Goal: Transaction & Acquisition: Purchase product/service

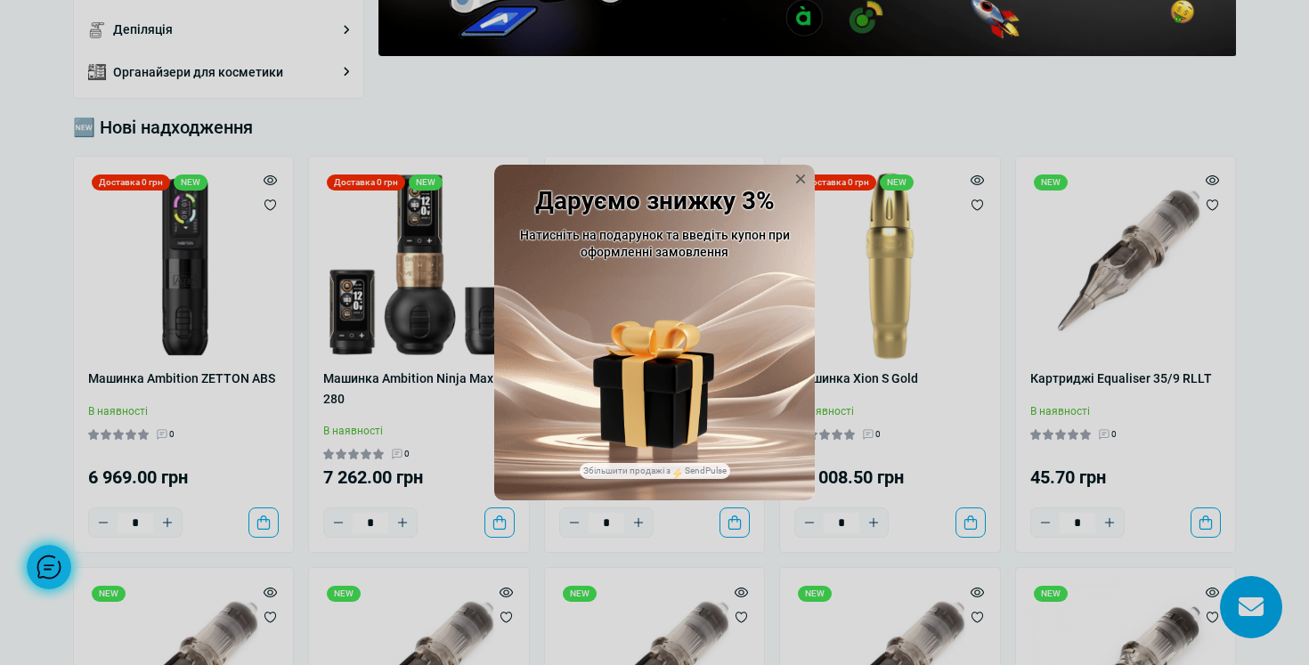
scroll to position [380, 0]
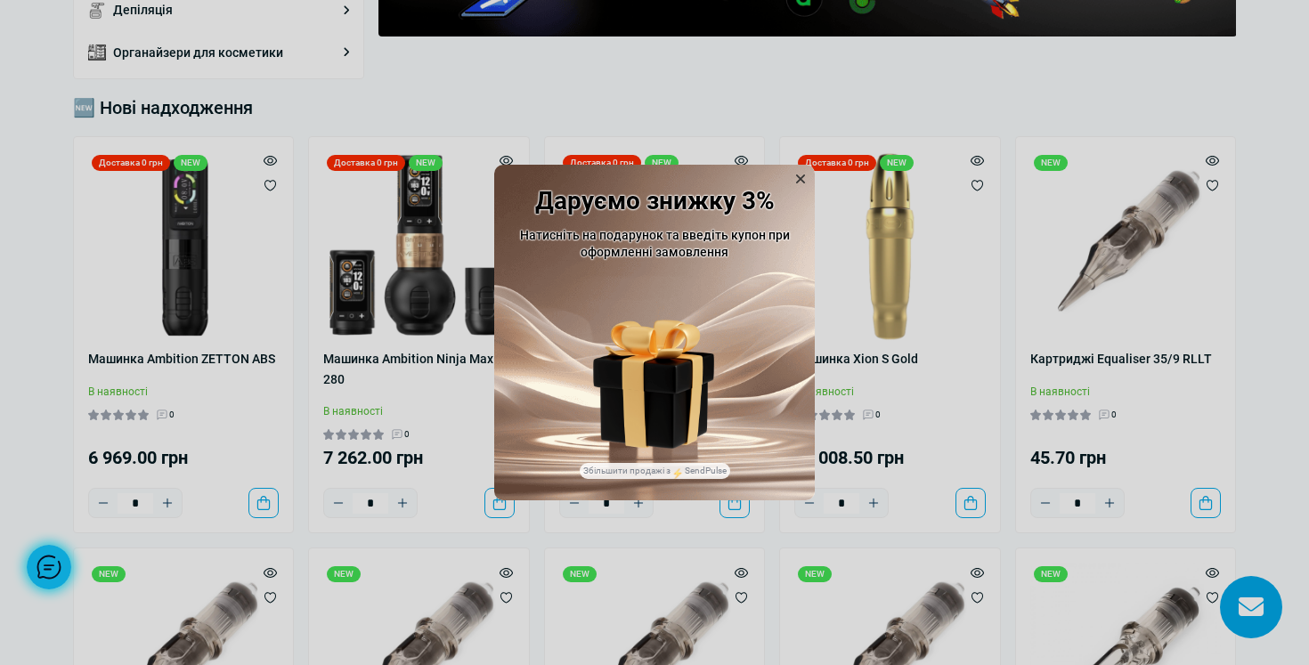
click at [800, 177] on icon at bounding box center [800, 179] width 18 height 18
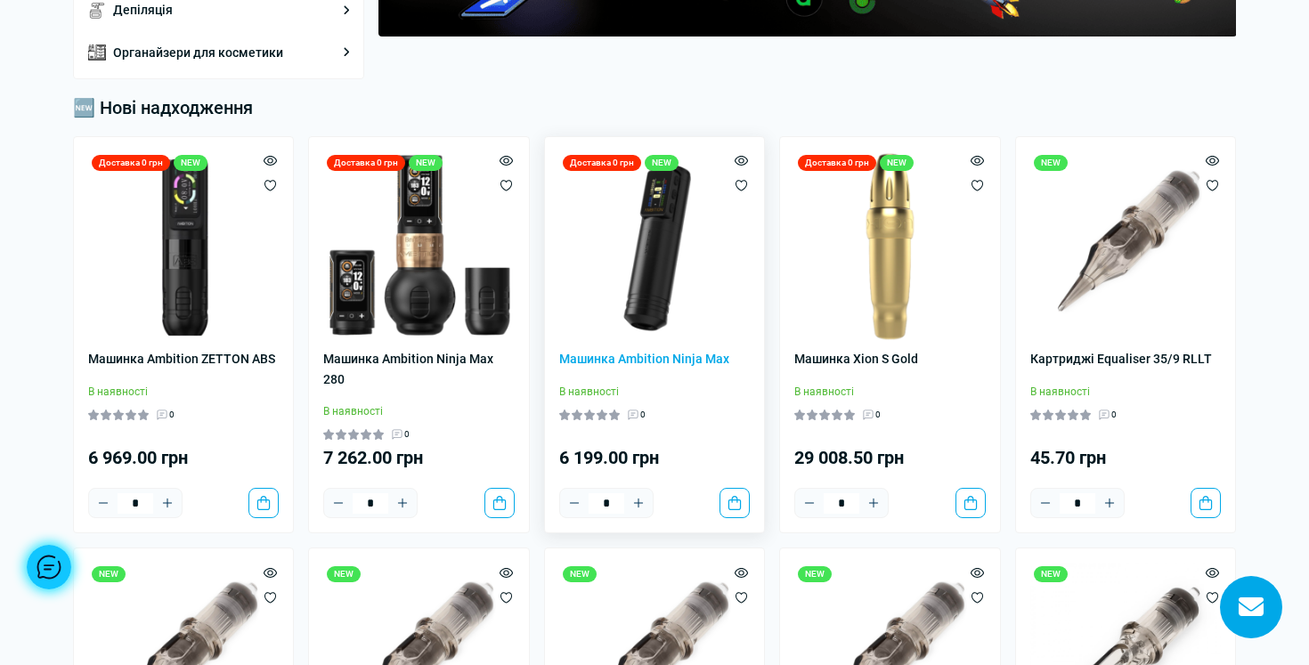
click at [665, 260] on img at bounding box center [654, 246] width 191 height 191
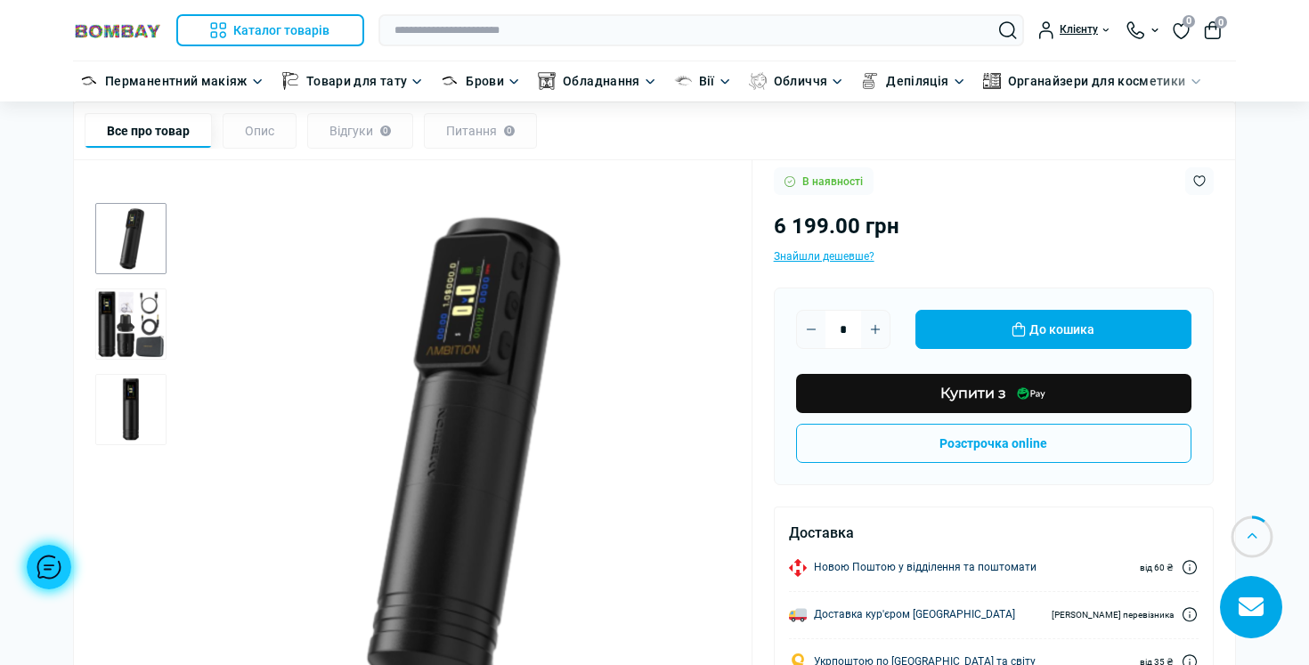
scroll to position [238, 0]
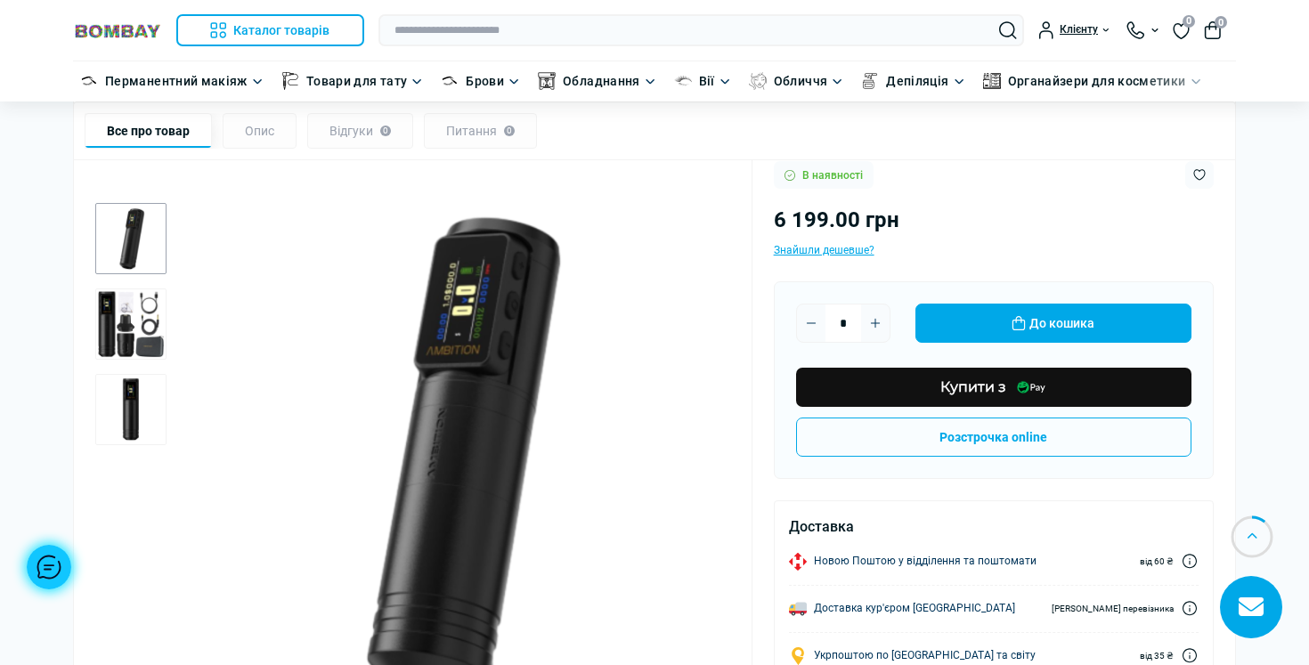
click at [128, 31] on img at bounding box center [117, 30] width 89 height 17
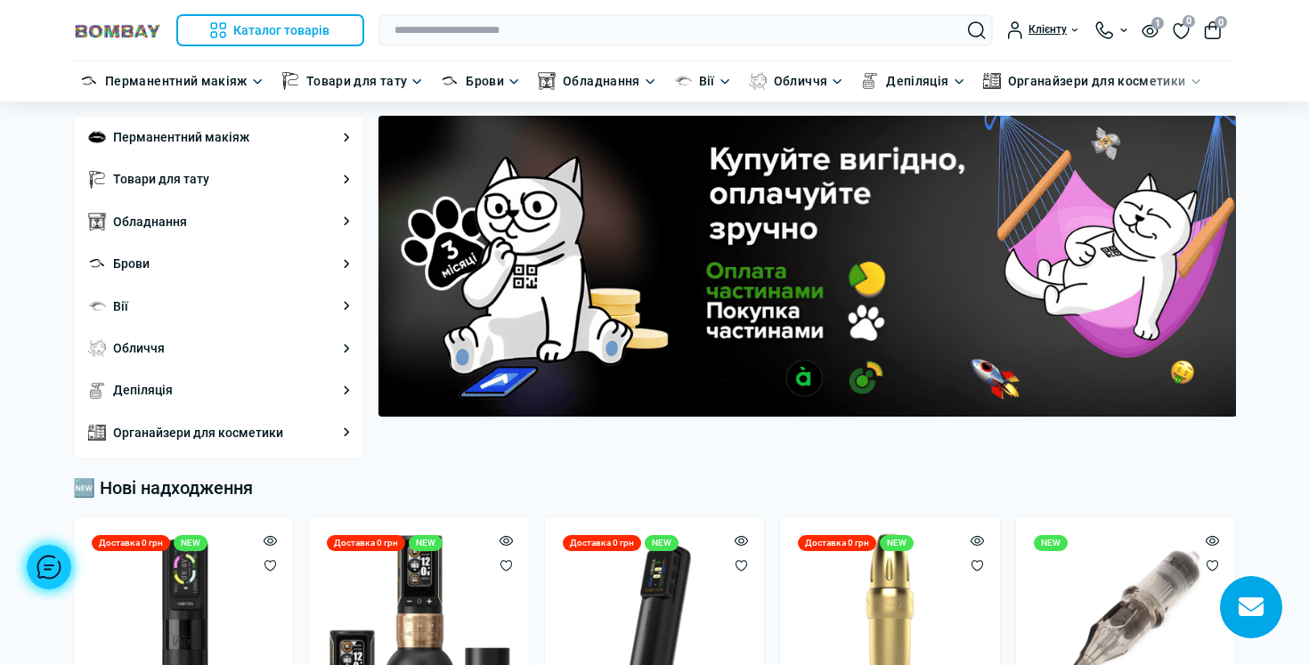
click at [42, 47] on header "Каталог товарів Каталог товарів Перманентний макіяж Каталог товарів Обладнання …" at bounding box center [654, 50] width 1309 height 101
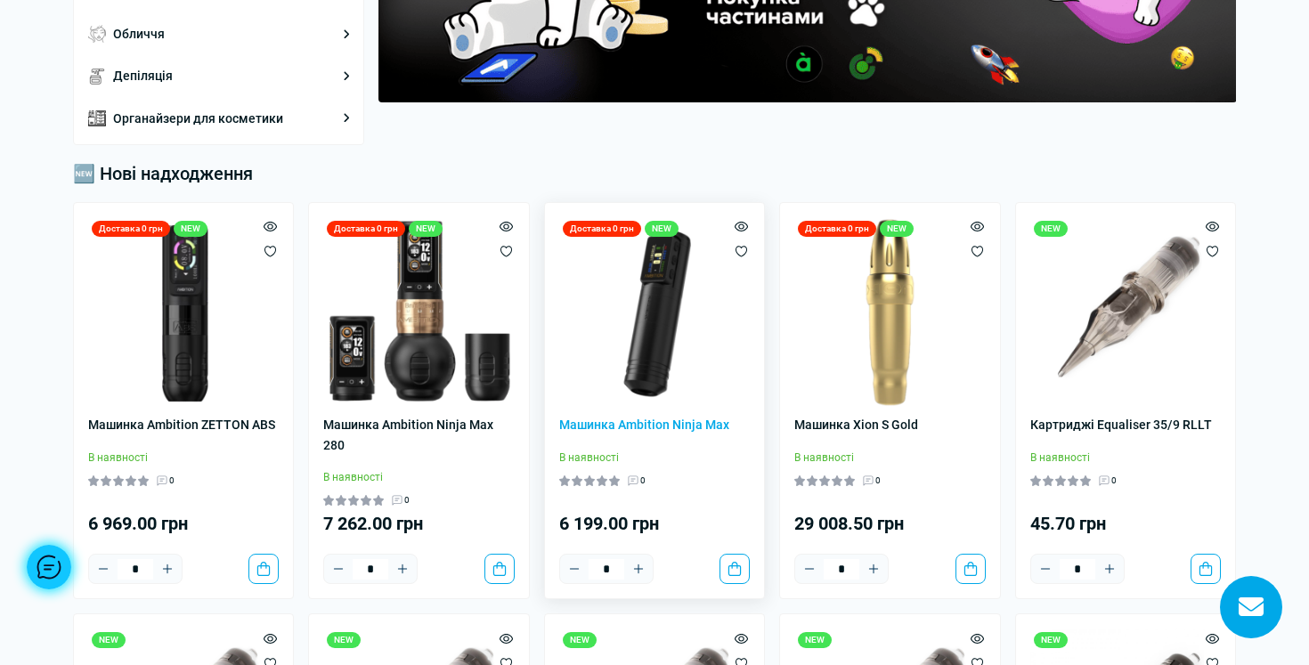
scroll to position [319, 0]
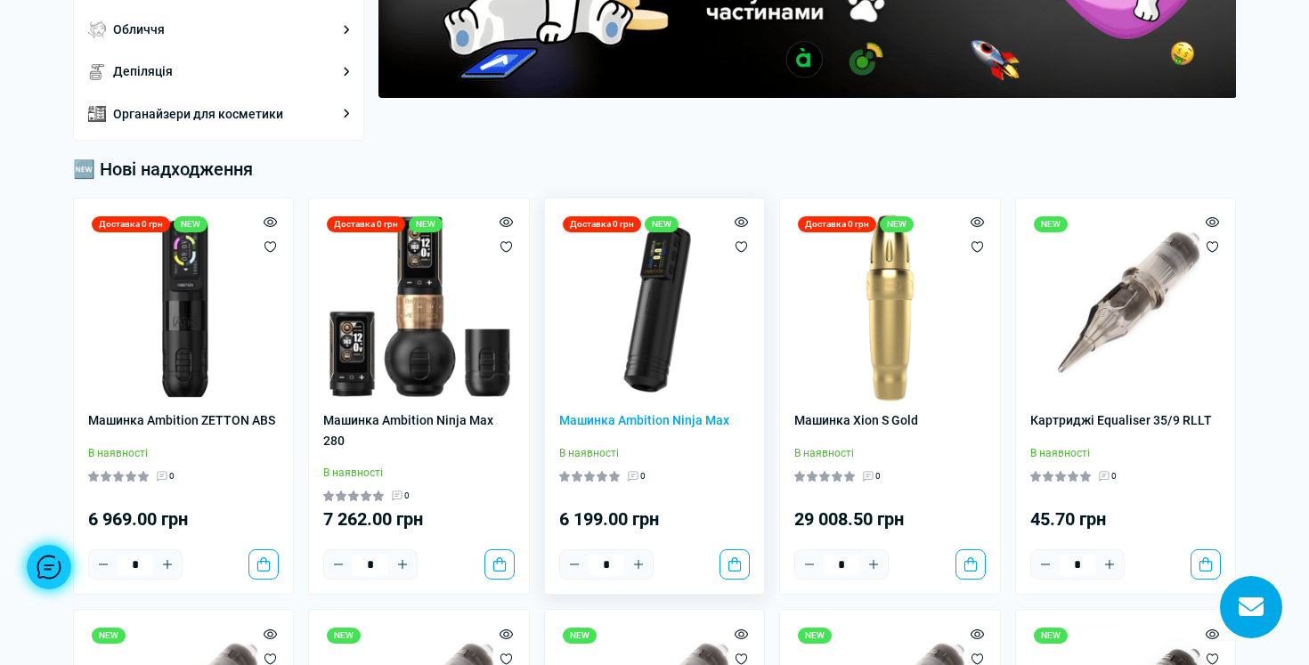
click at [637, 311] on img at bounding box center [654, 308] width 191 height 191
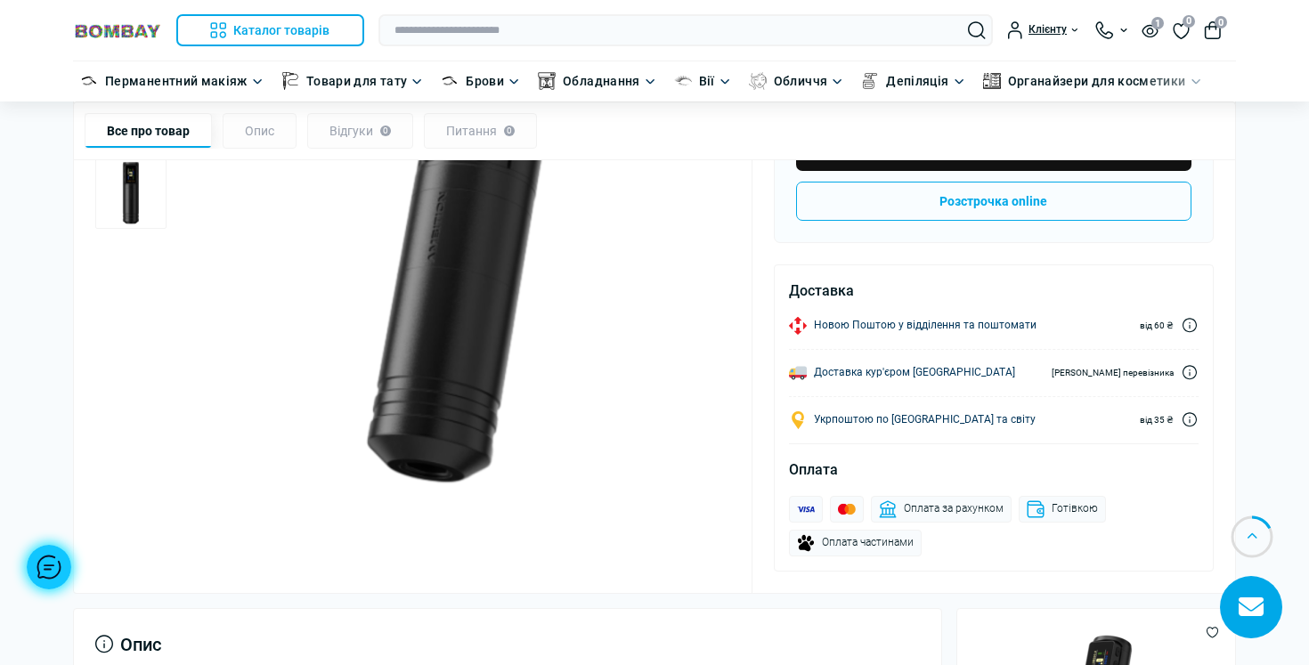
scroll to position [446, 0]
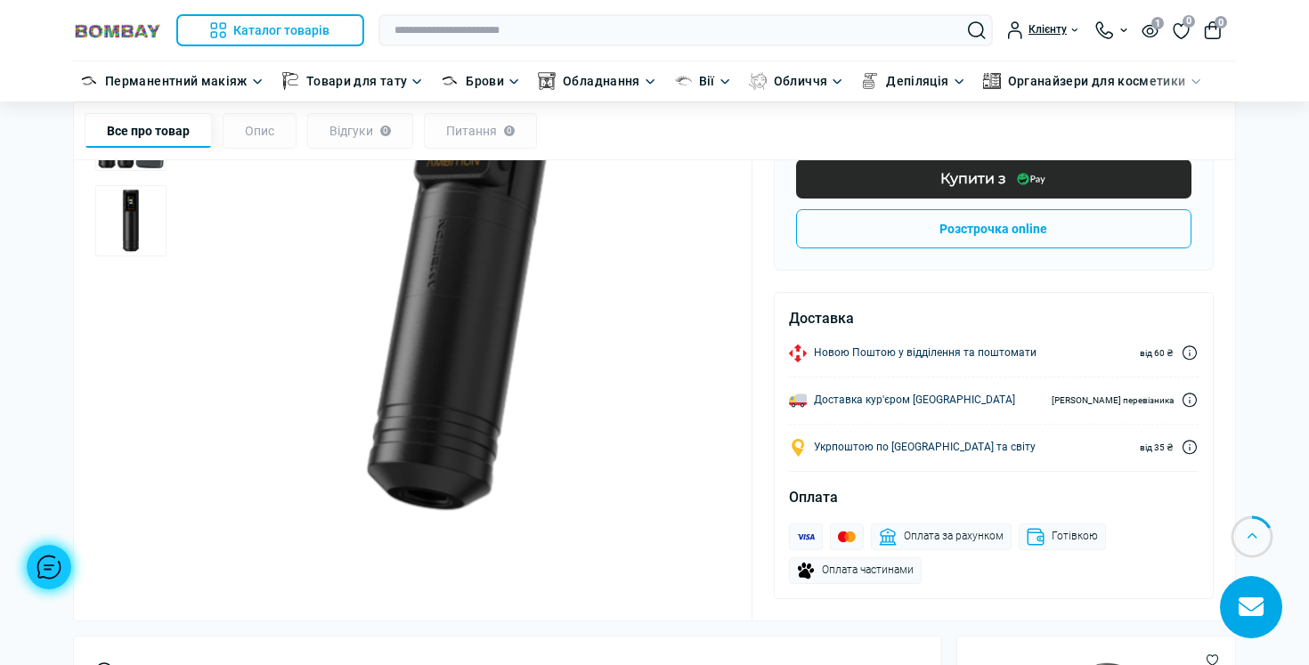
click at [1006, 179] on button "Купити з" at bounding box center [993, 178] width 395 height 39
